Goal: Task Accomplishment & Management: Manage account settings

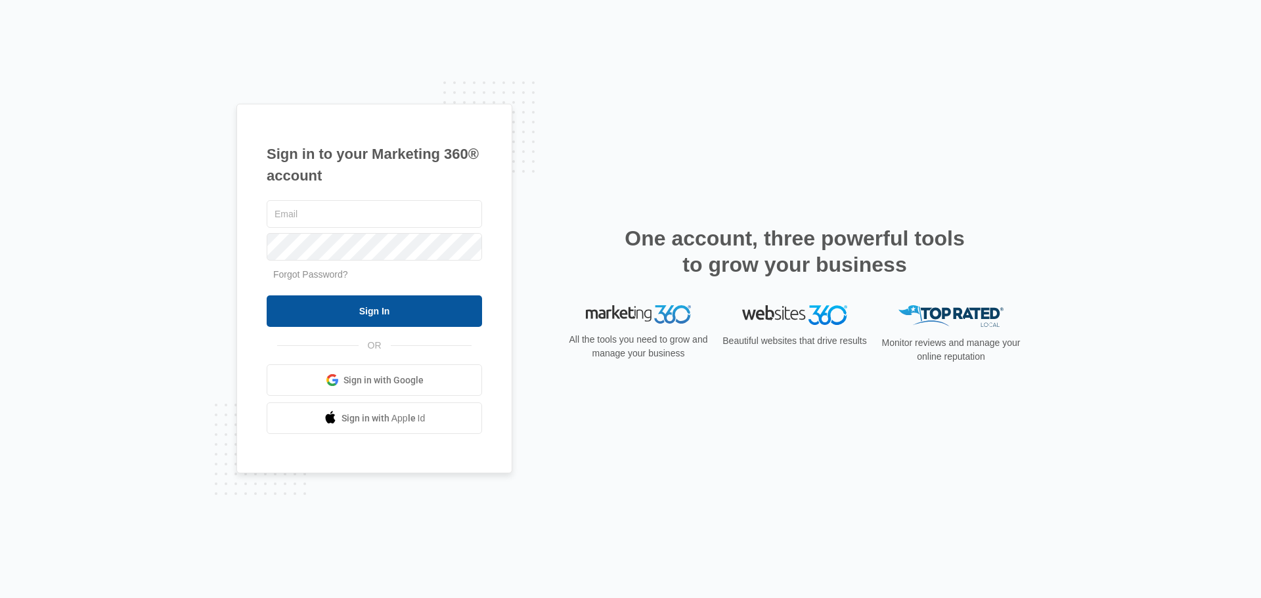
type input "[EMAIL_ADDRESS][DOMAIN_NAME]"
click at [438, 315] on input "Sign In" at bounding box center [374, 312] width 215 height 32
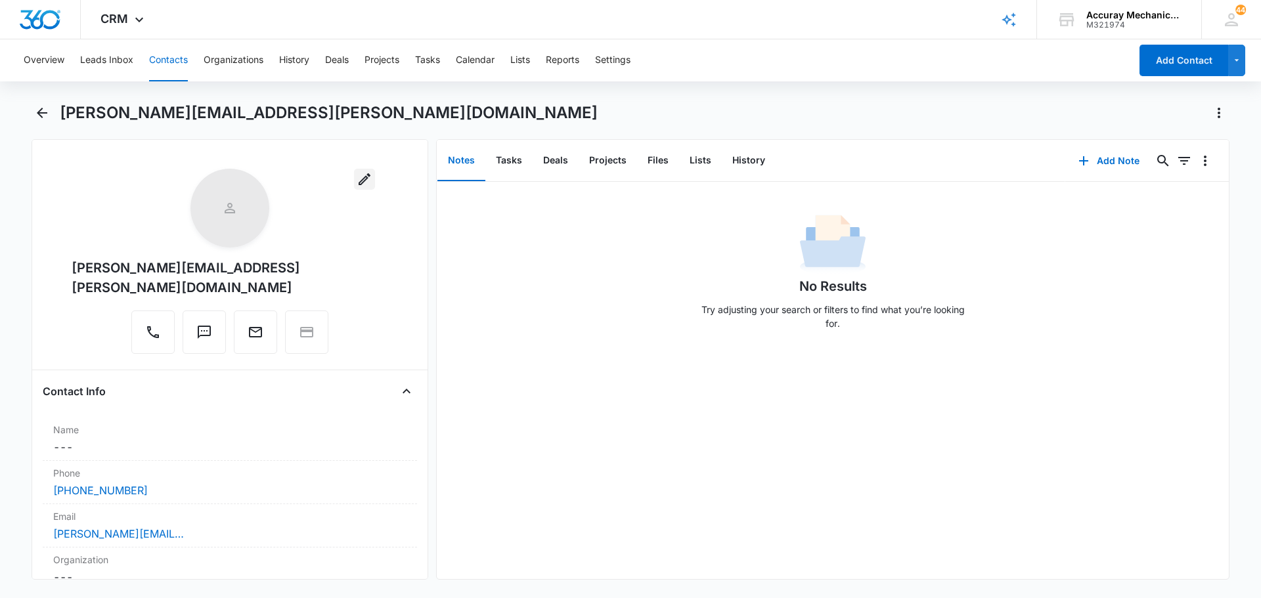
click at [357, 175] on icon "button" at bounding box center [365, 179] width 16 height 16
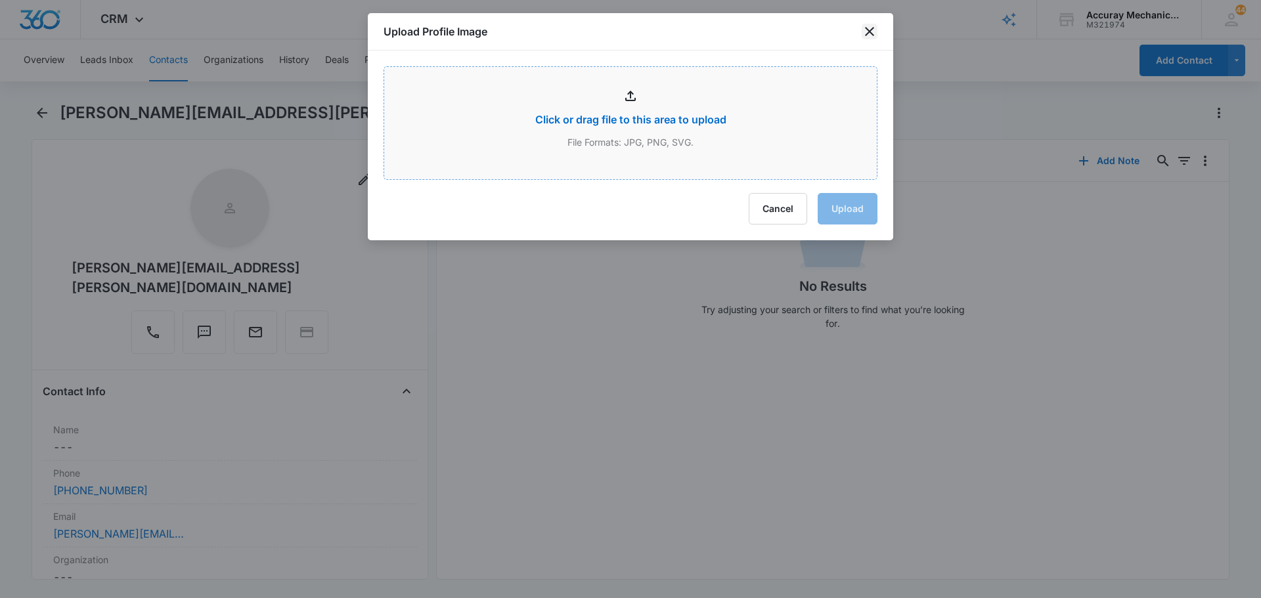
drag, startPoint x: 872, startPoint y: 31, endPoint x: 753, endPoint y: 106, distance: 140.9
click at [870, 31] on icon "close" at bounding box center [870, 32] width 16 height 16
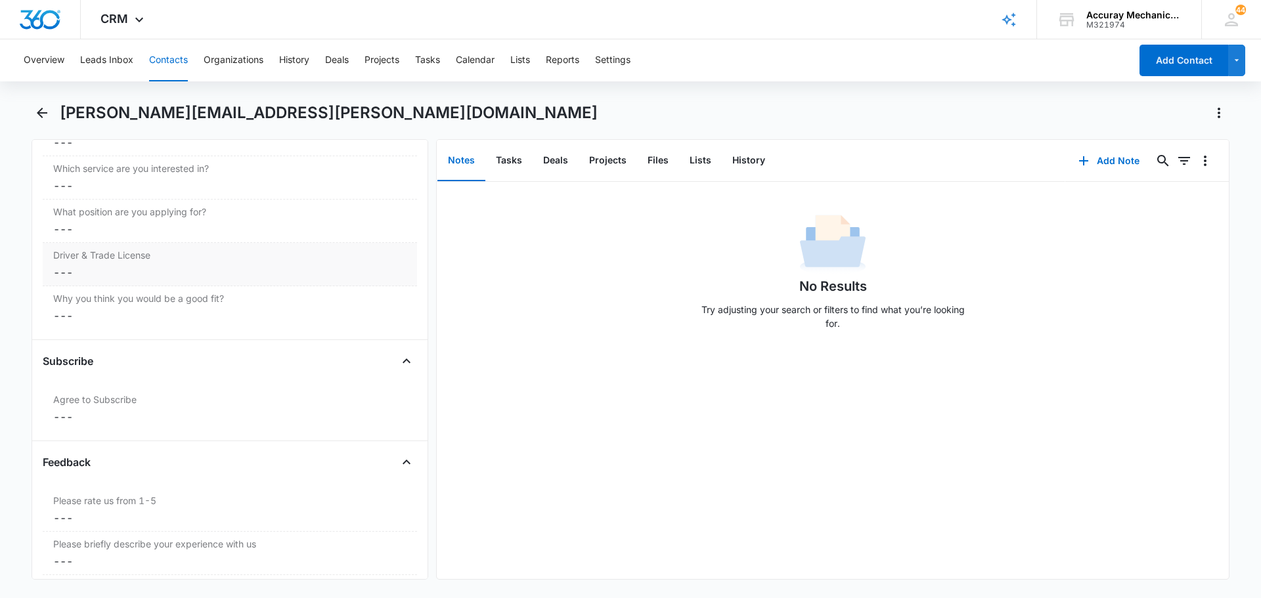
scroll to position [1392, 0]
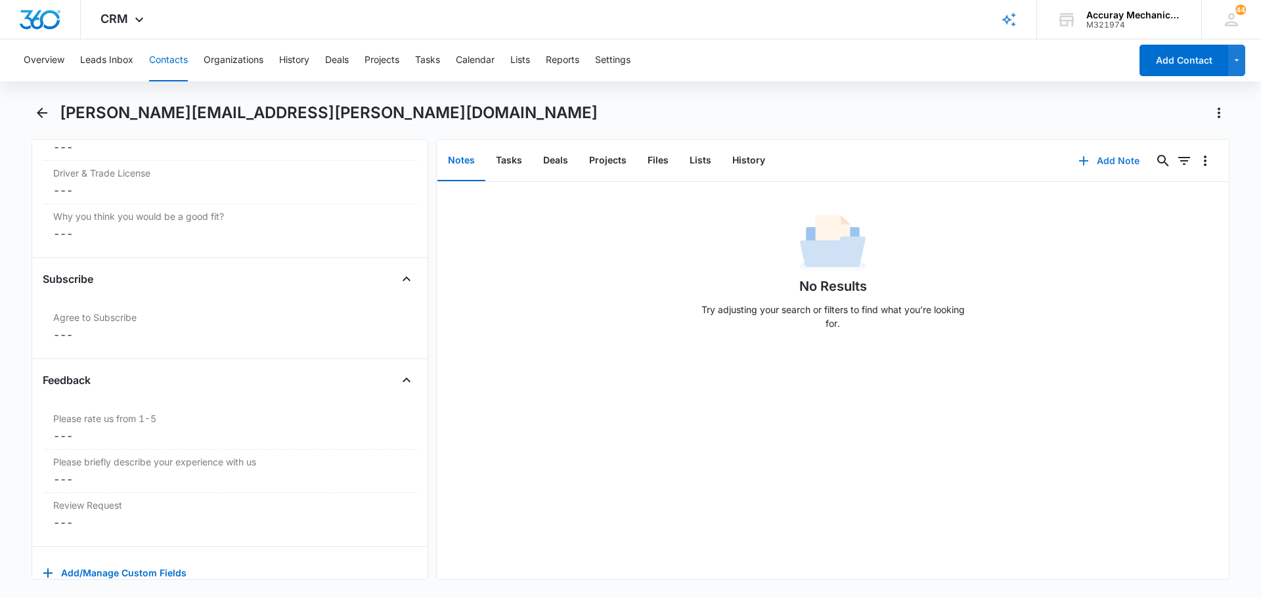
click at [1107, 164] on button "Add Note" at bounding box center [1108, 161] width 87 height 32
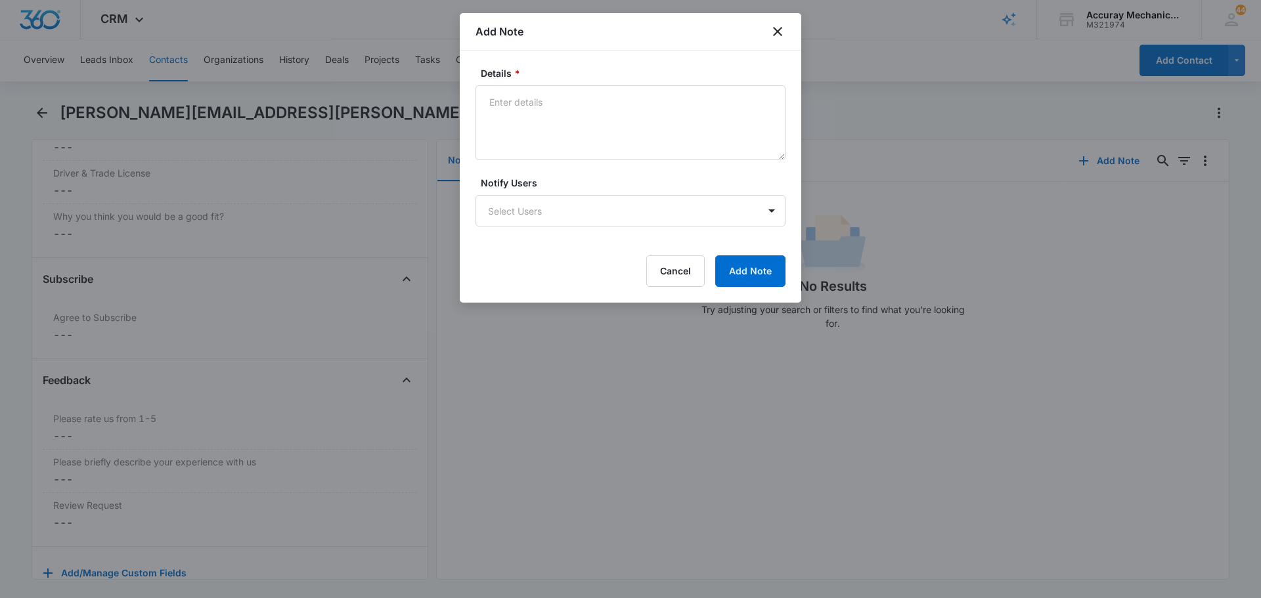
click at [556, 84] on div "Details *" at bounding box center [631, 113] width 310 height 94
click at [524, 107] on textarea "Details *" at bounding box center [631, 122] width 310 height 75
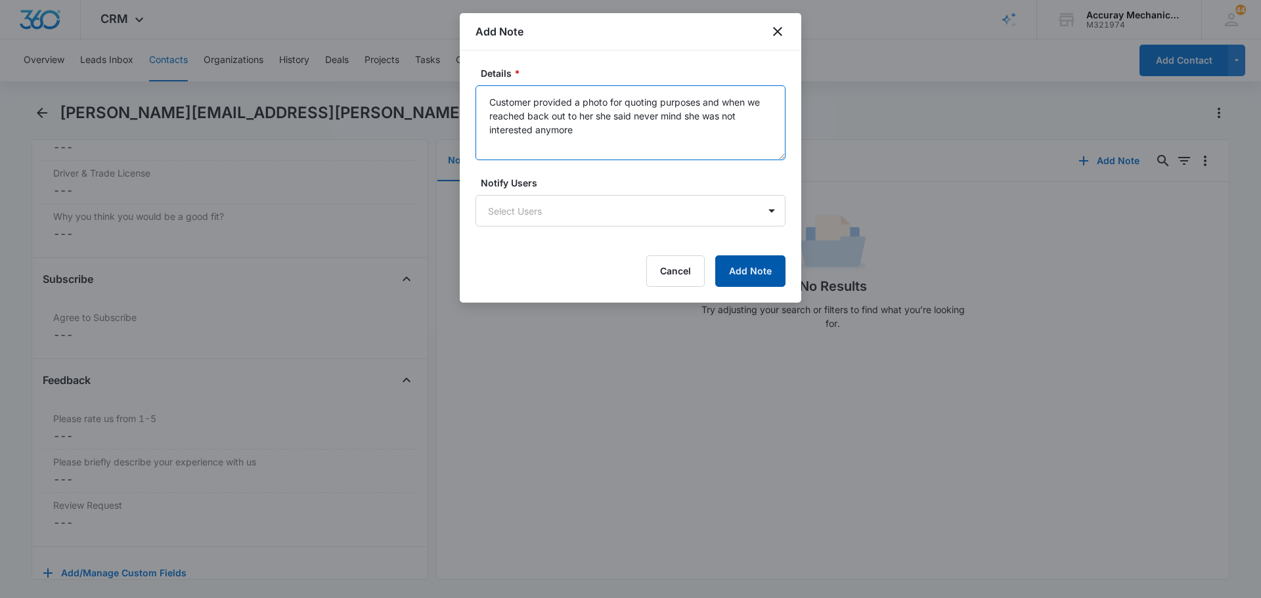
type textarea "Customer provided a photo for quoting purposes and when we reached back out to …"
click at [738, 263] on button "Add Note" at bounding box center [750, 272] width 70 height 32
